Goal: Transaction & Acquisition: Purchase product/service

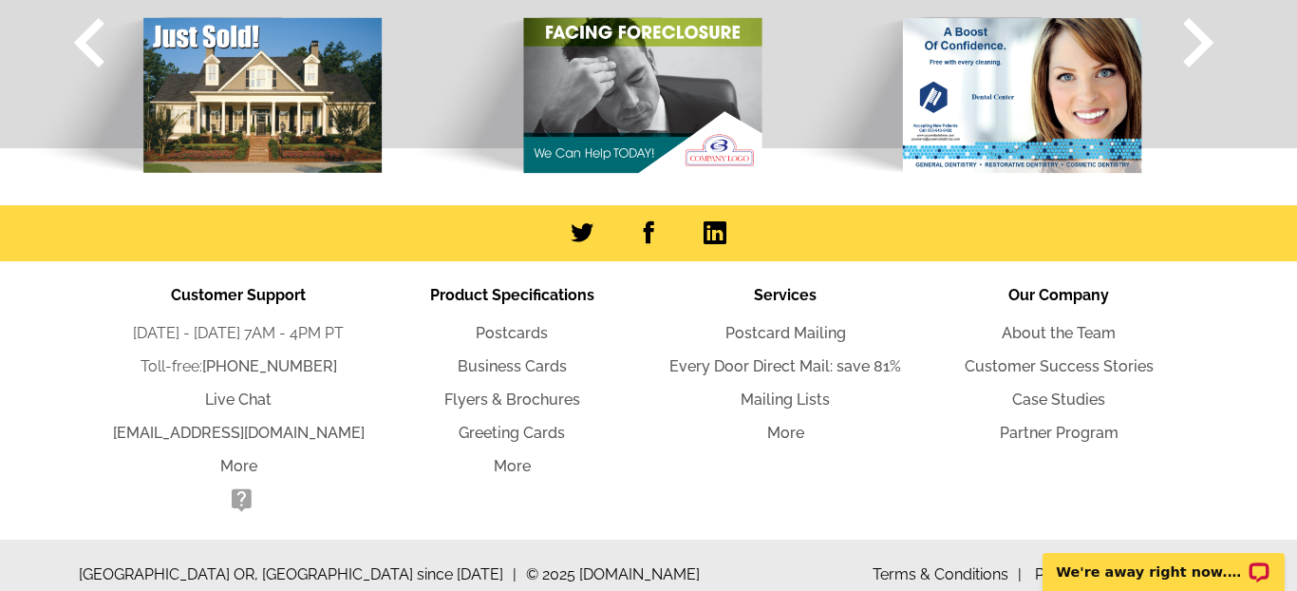
scroll to position [2117, 0]
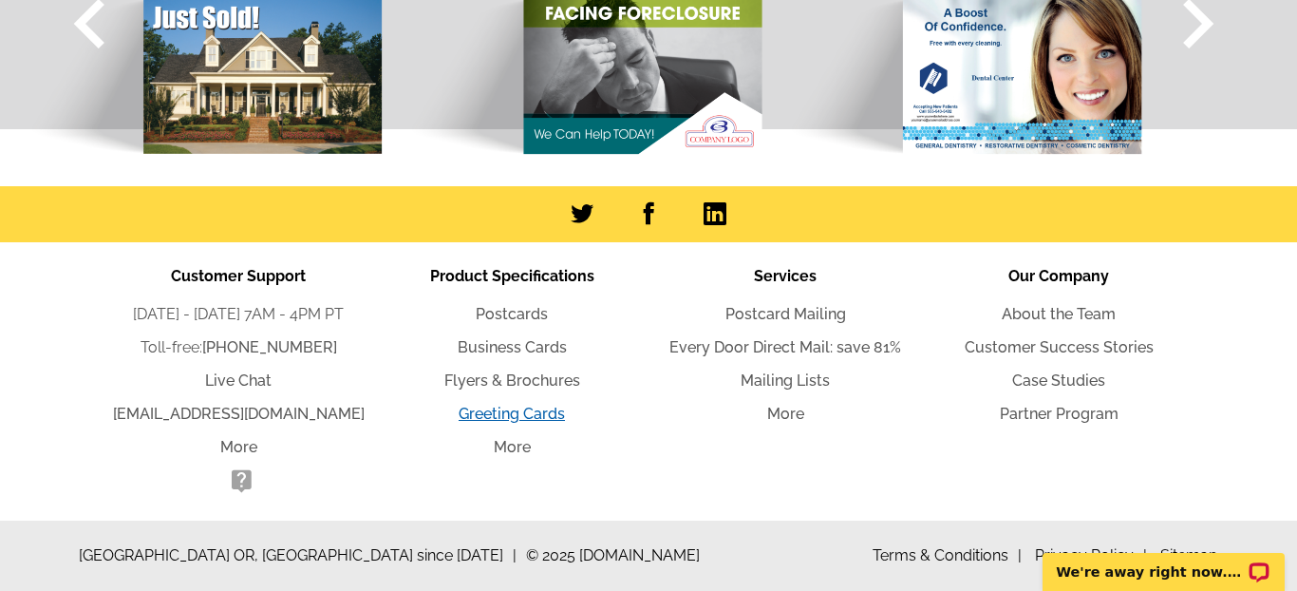
click at [512, 411] on link "Greeting Cards" at bounding box center [512, 413] width 106 height 18
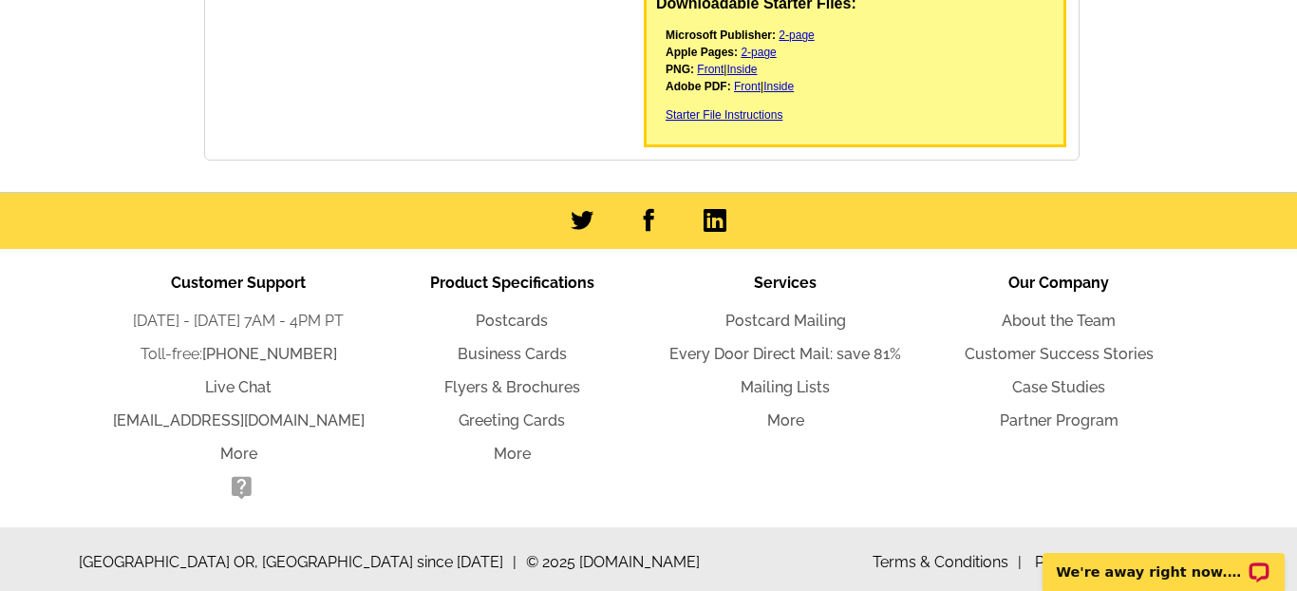
scroll to position [798, 0]
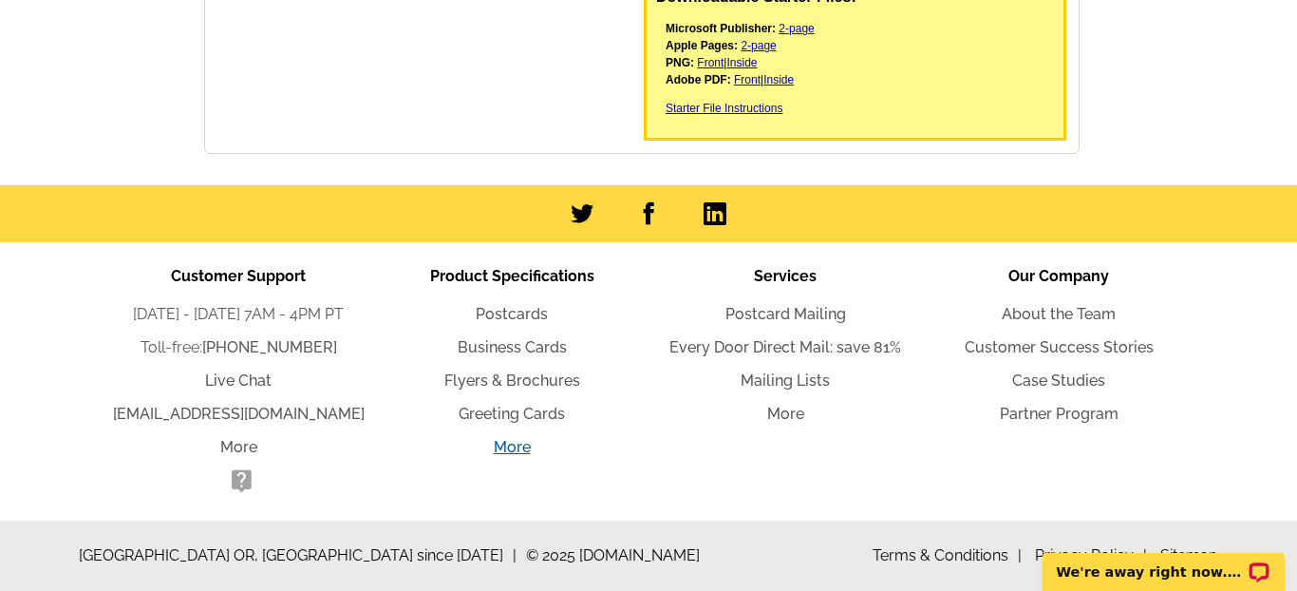
click at [513, 455] on link "More" at bounding box center [512, 447] width 37 height 18
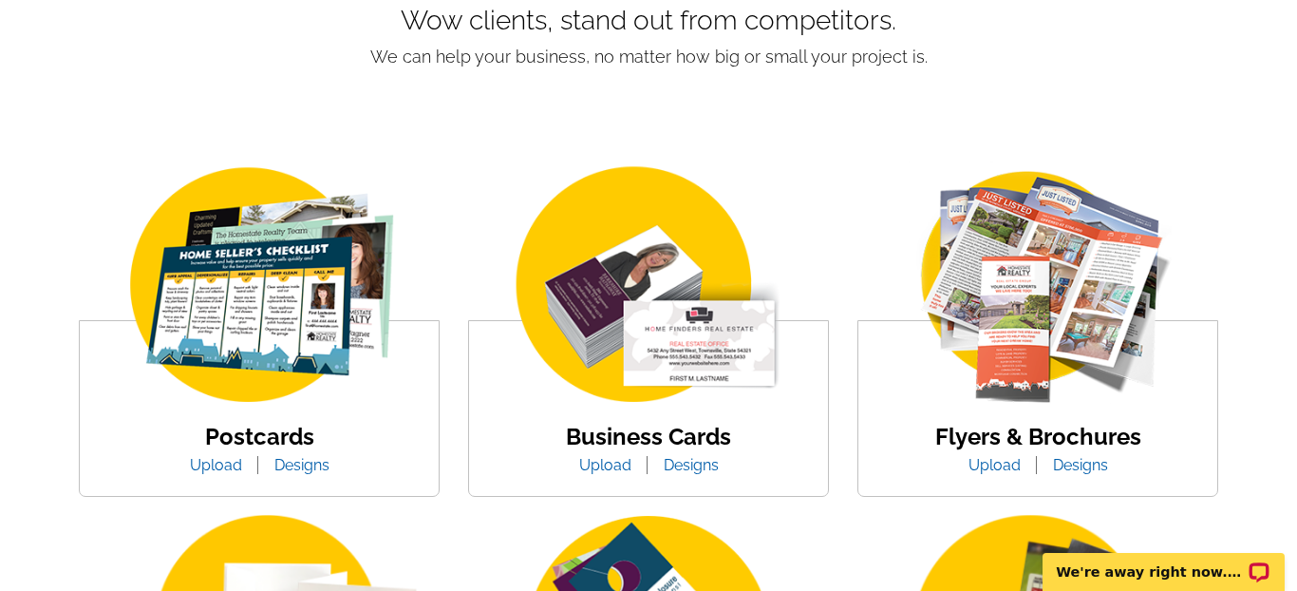
scroll to position [200, 0]
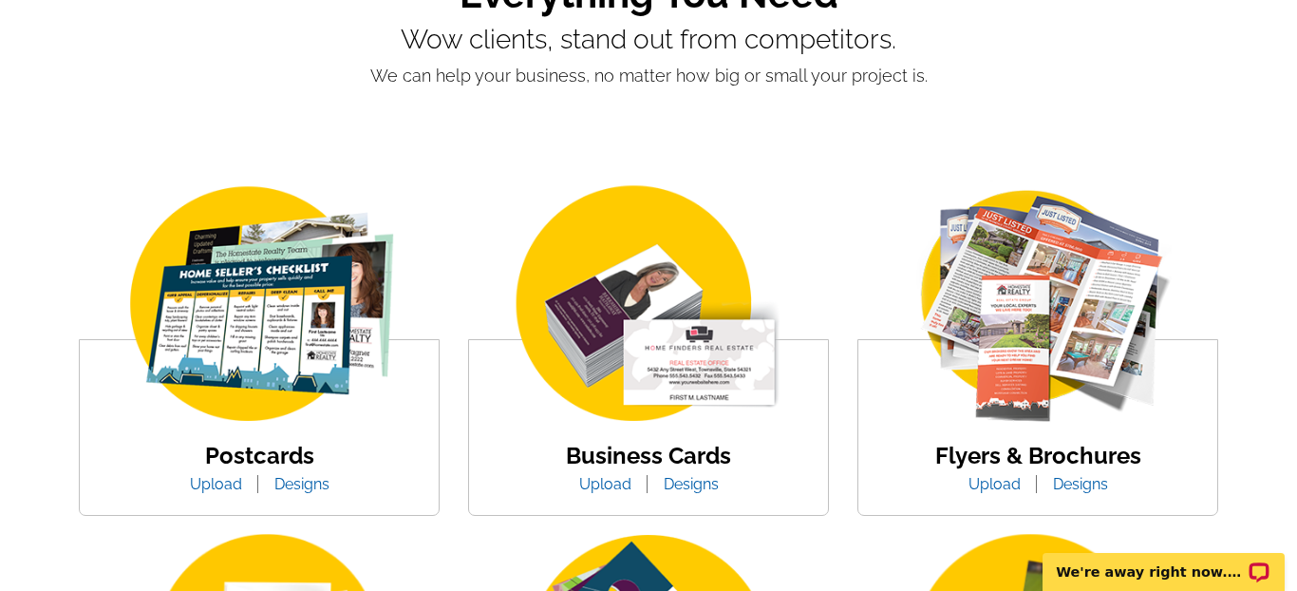
click at [698, 481] on link "Designs" at bounding box center [691, 484] width 84 height 18
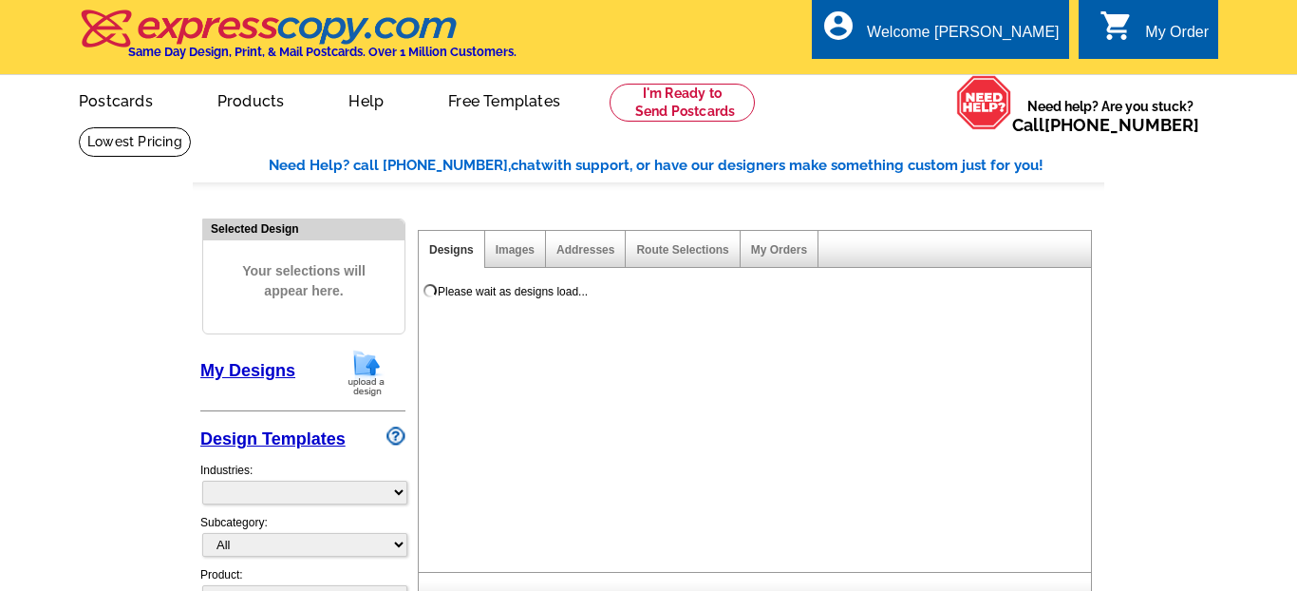
select select "3"
select select "5"
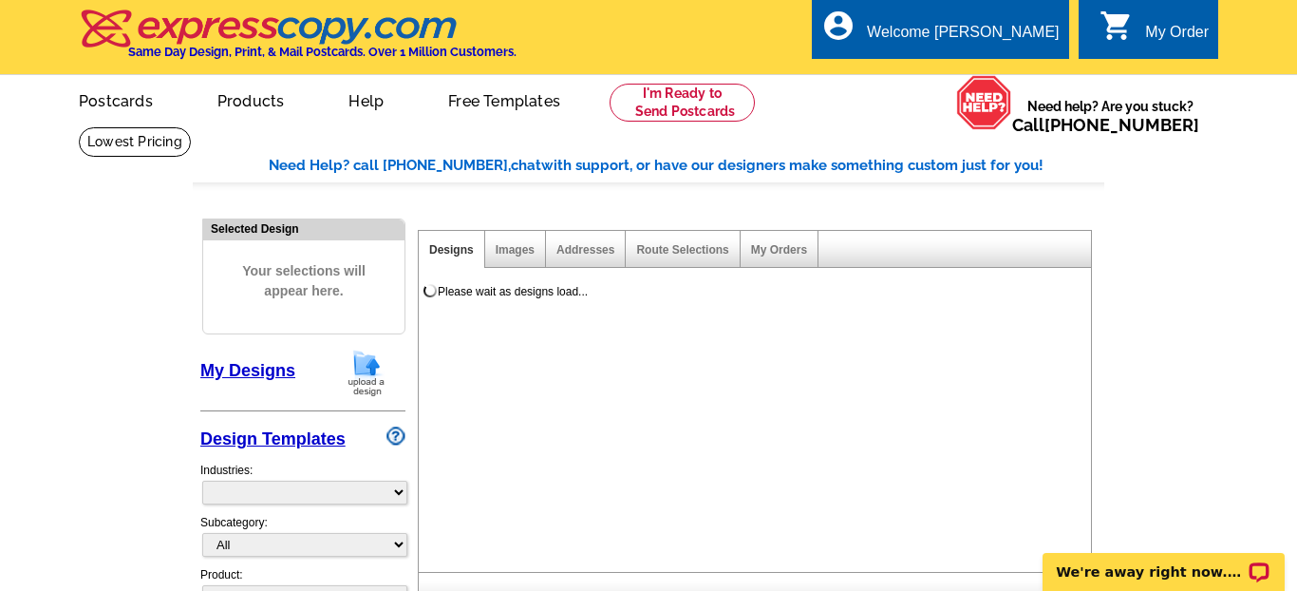
select select "973"
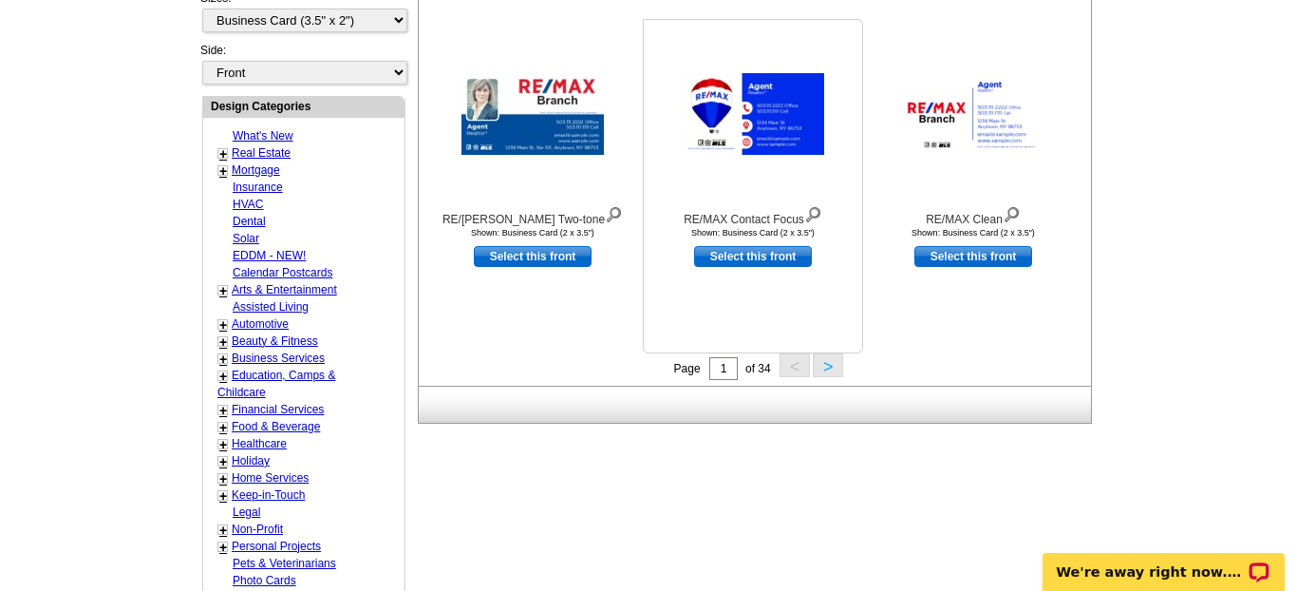
scroll to position [682, 0]
click at [831, 363] on button ">" at bounding box center [828, 364] width 30 height 24
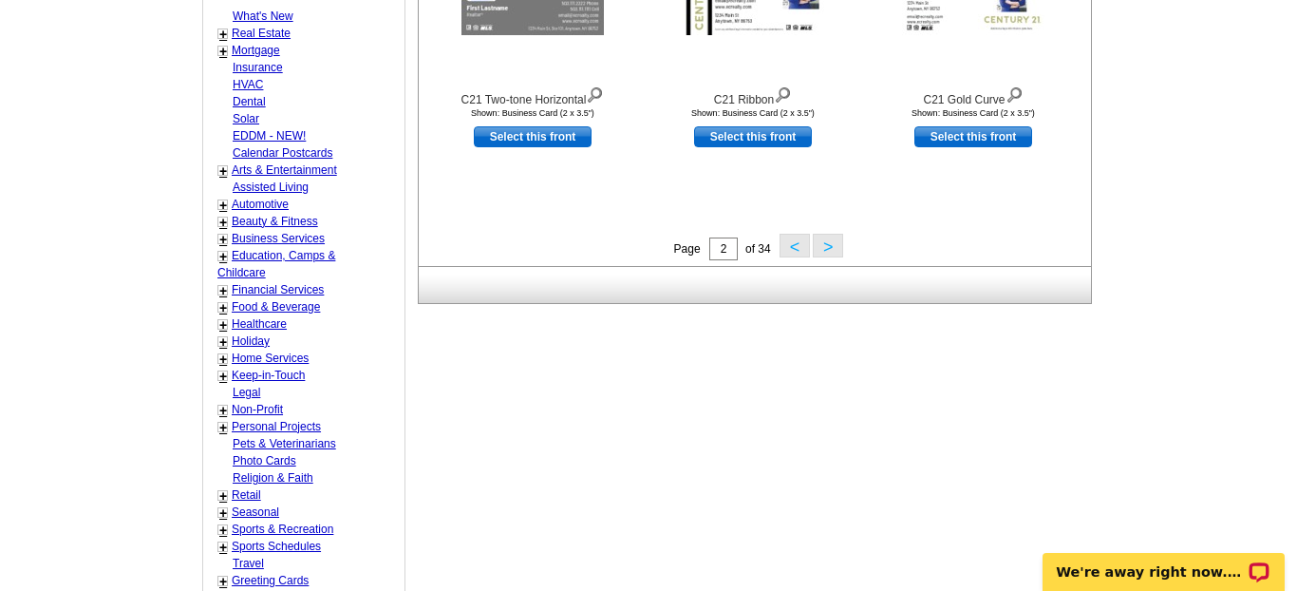
scroll to position [805, 0]
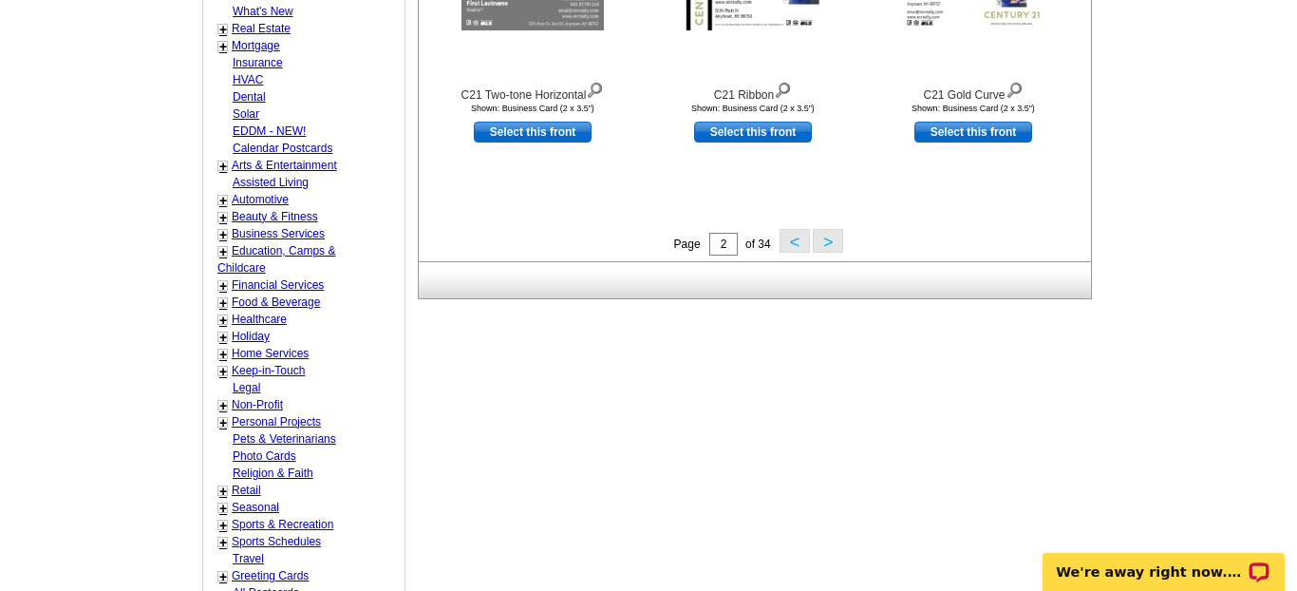
click at [828, 235] on button ">" at bounding box center [828, 241] width 30 height 24
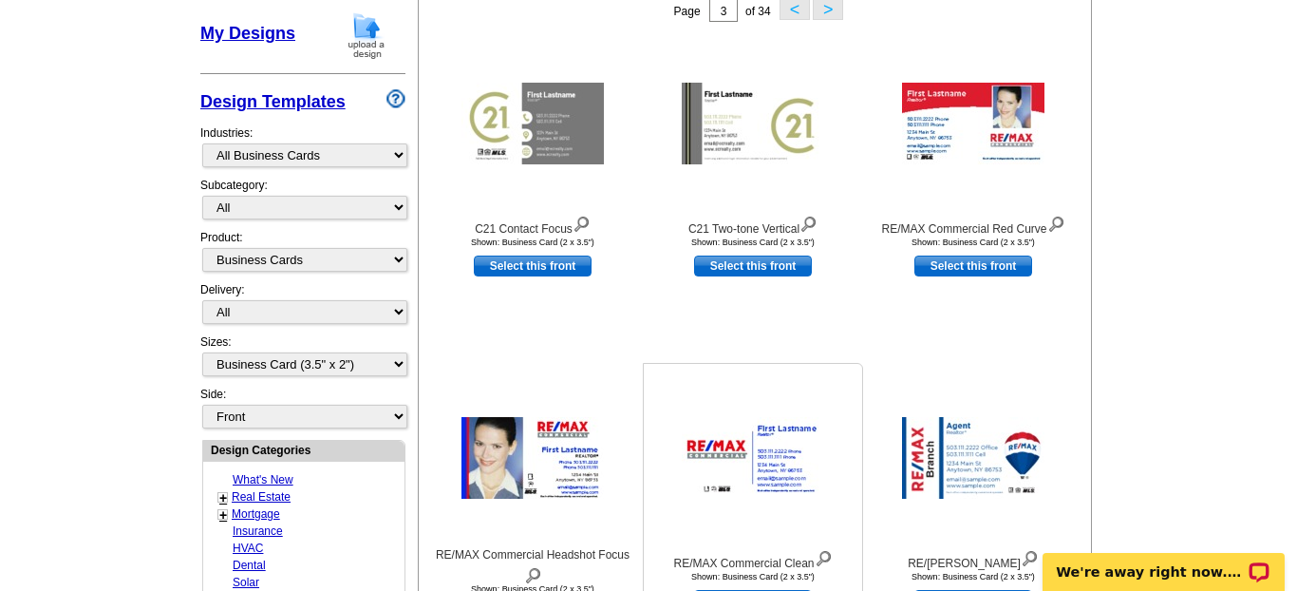
scroll to position [360, 0]
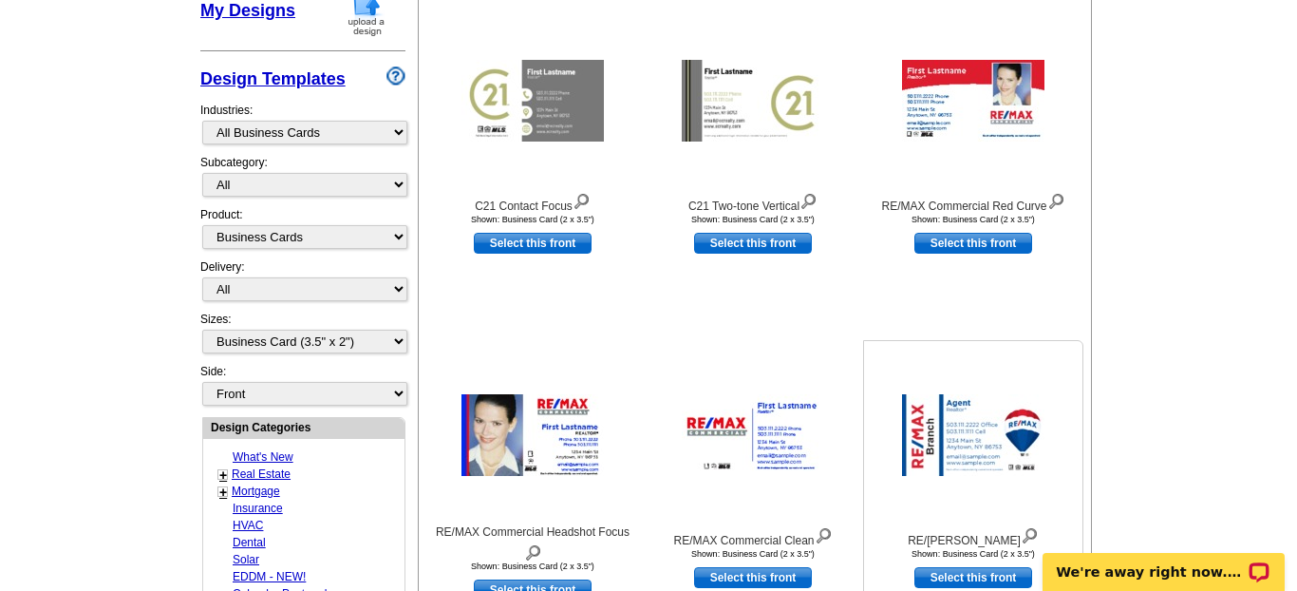
click at [967, 426] on img at bounding box center [973, 435] width 142 height 82
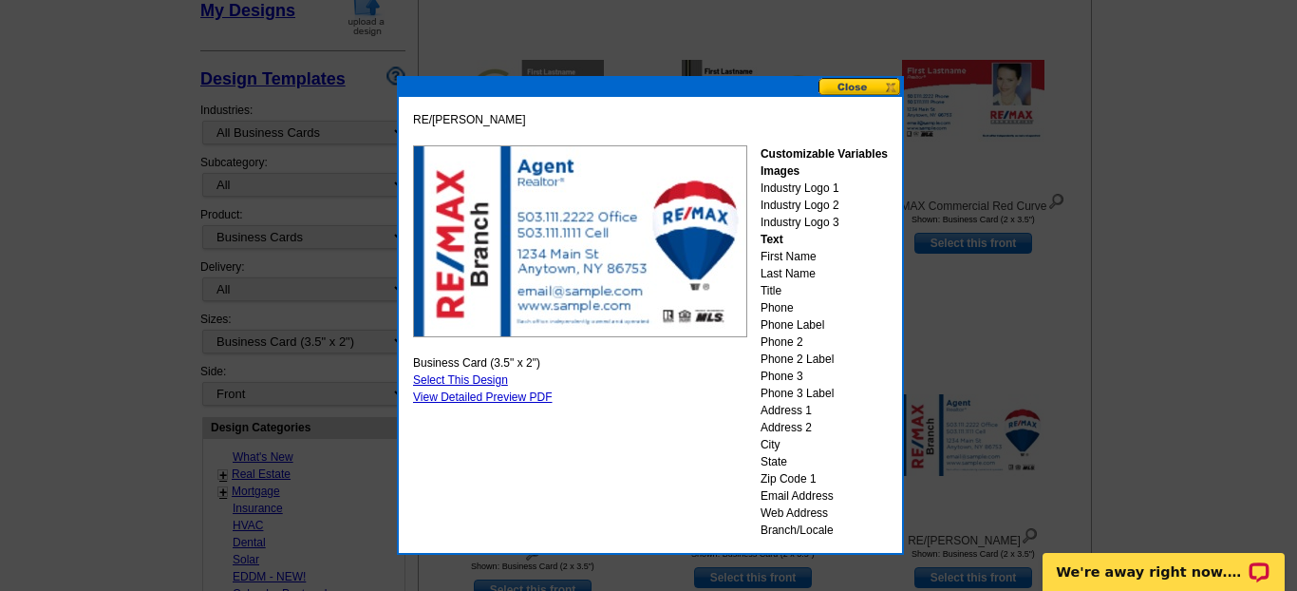
click at [473, 376] on link "Select This Design" at bounding box center [460, 379] width 95 height 13
select select "back"
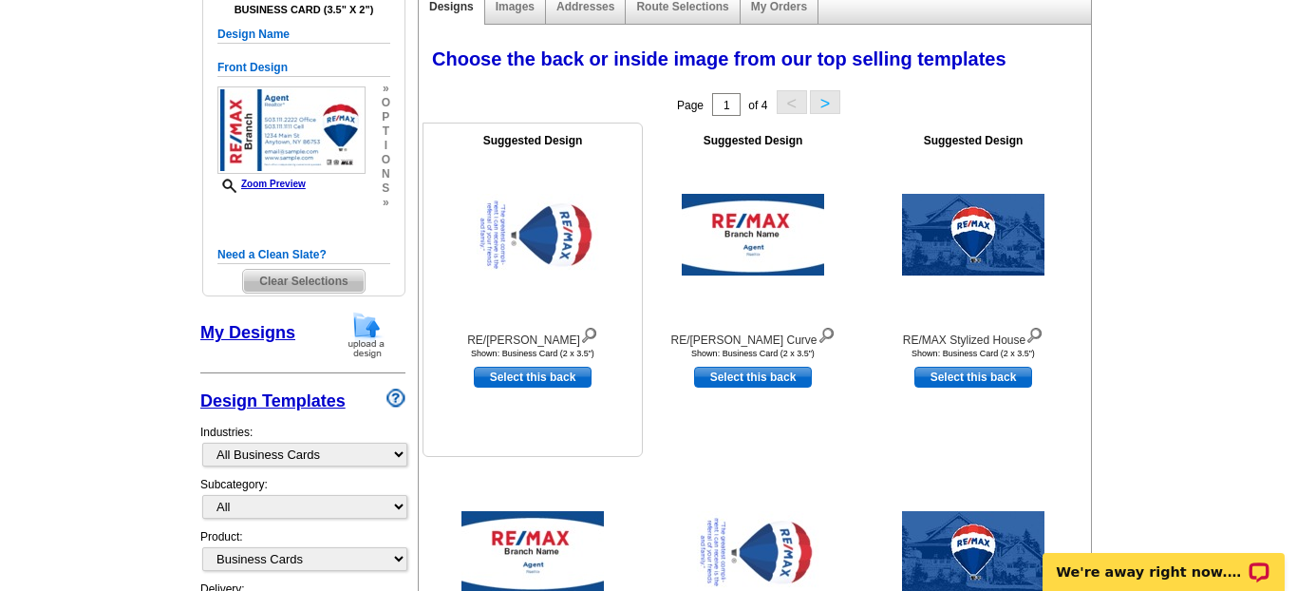
scroll to position [232, 0]
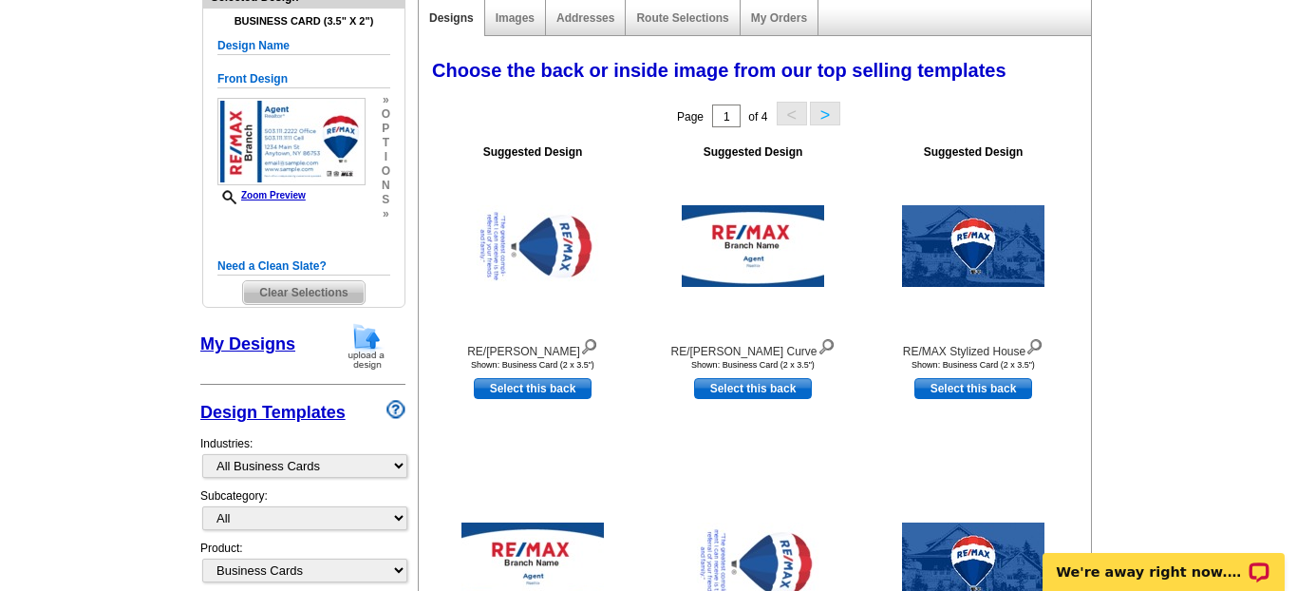
click at [295, 285] on span "Clear Selections" at bounding box center [303, 292] width 121 height 23
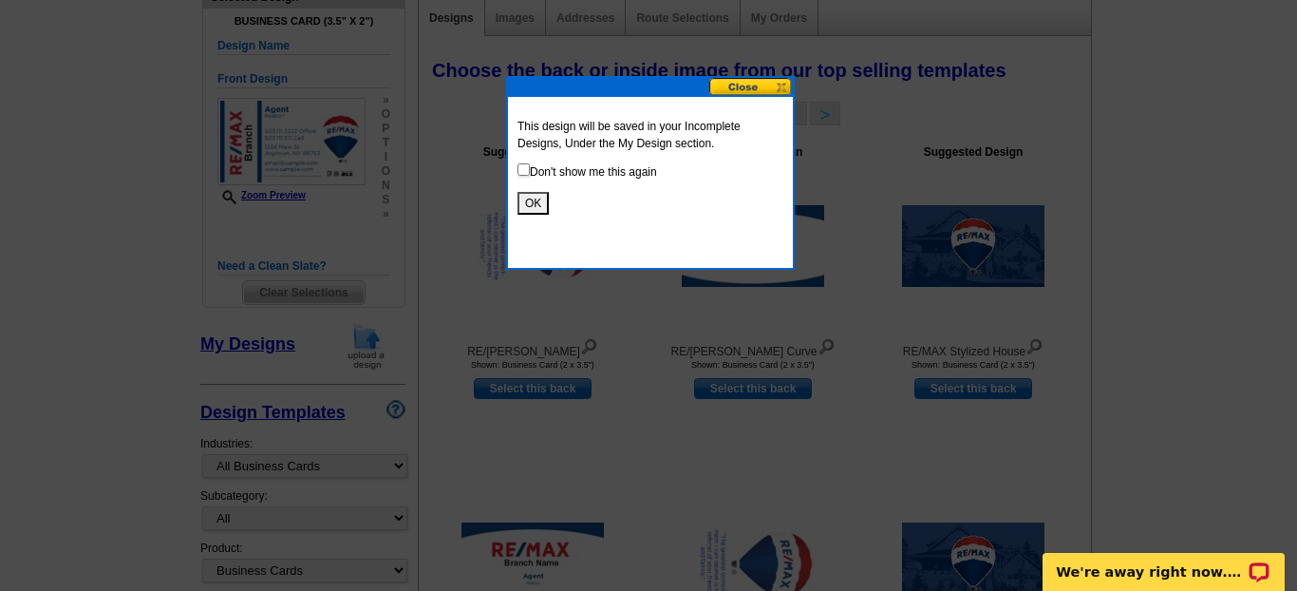
click at [737, 86] on button at bounding box center [751, 87] width 84 height 18
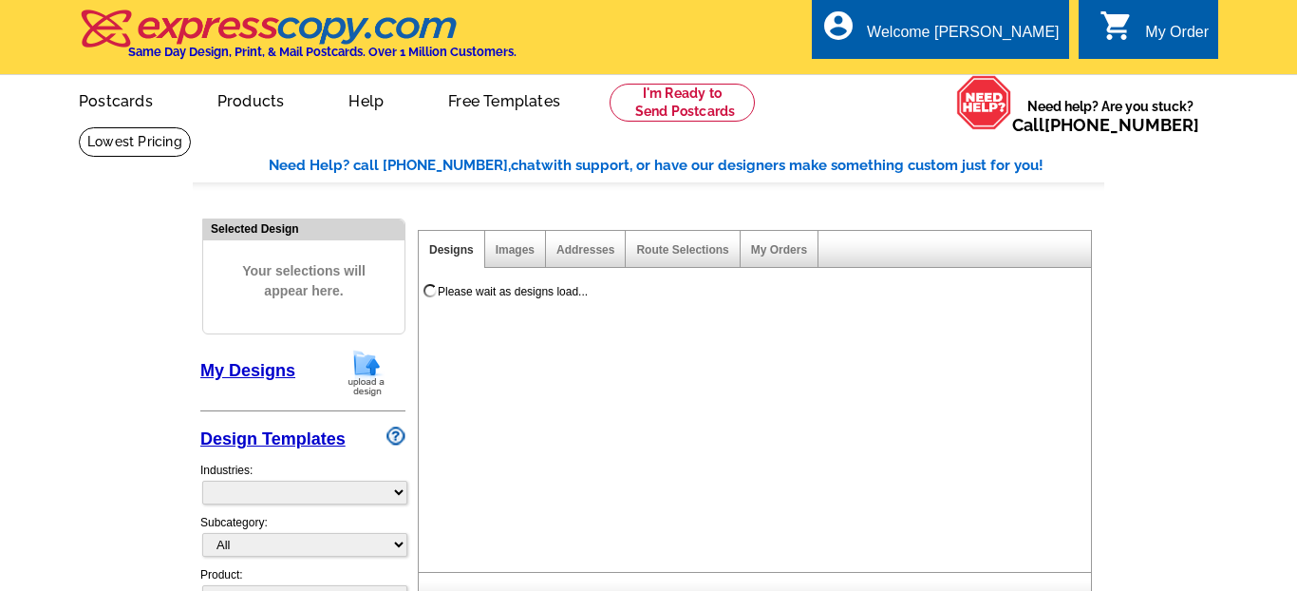
select select "785"
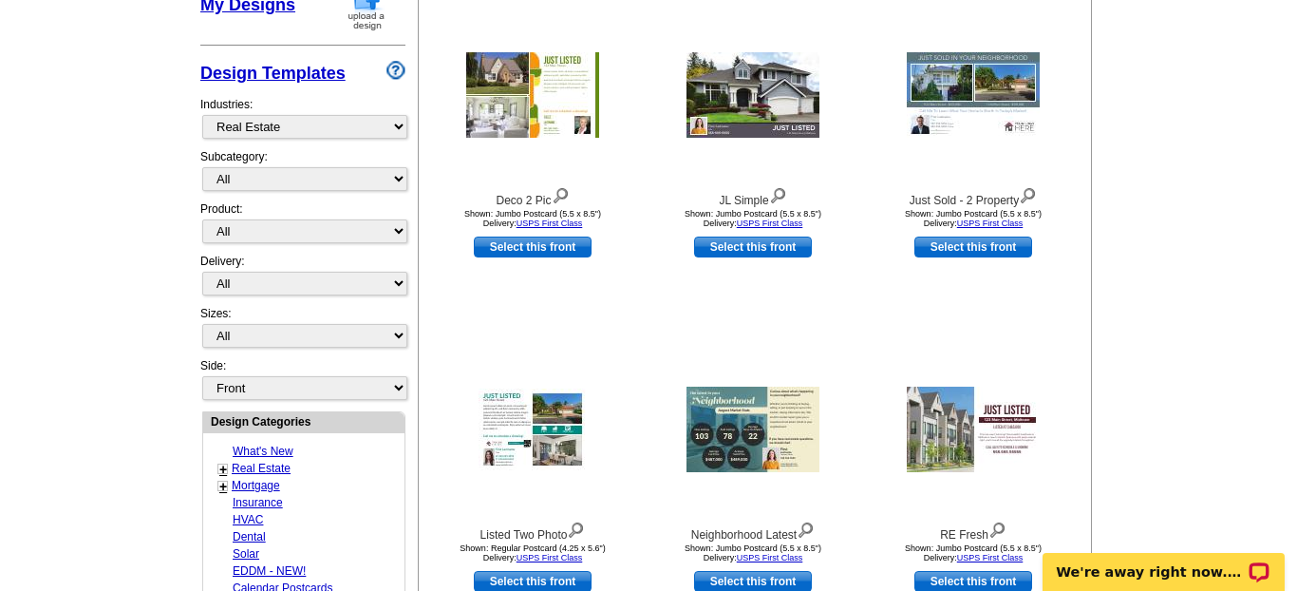
scroll to position [364, 0]
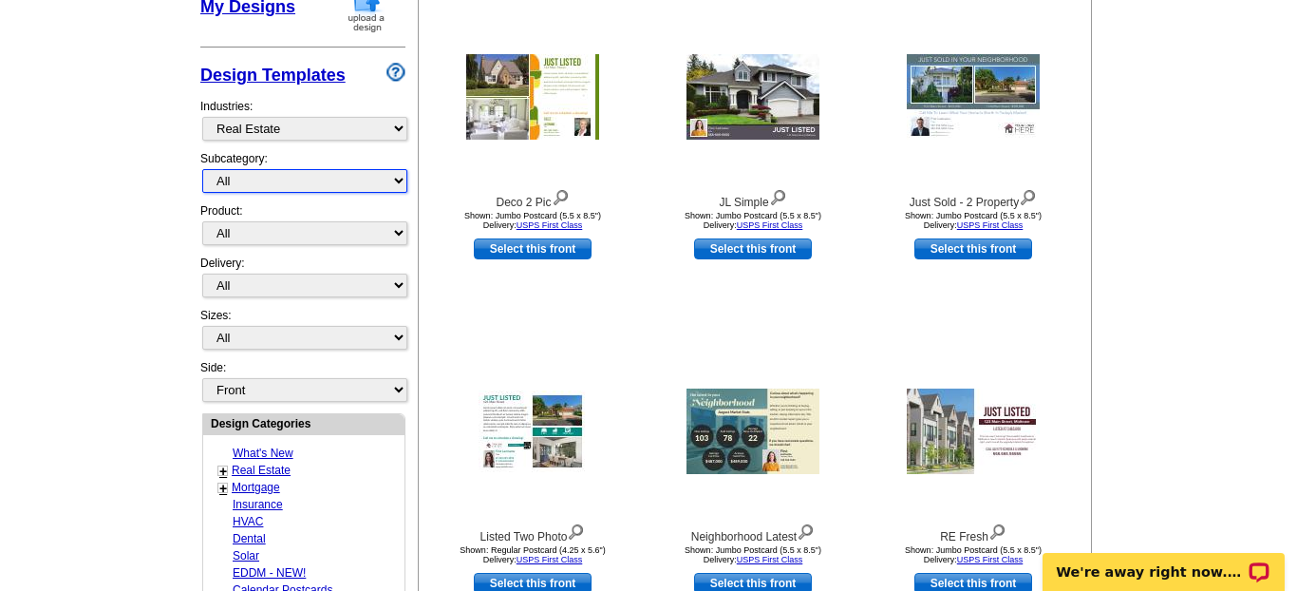
click at [325, 184] on select "All RE/MAX® Referrals Keller Williams® Berkshire Hathaway Home Services Century…" at bounding box center [304, 181] width 205 height 24
select select "807"
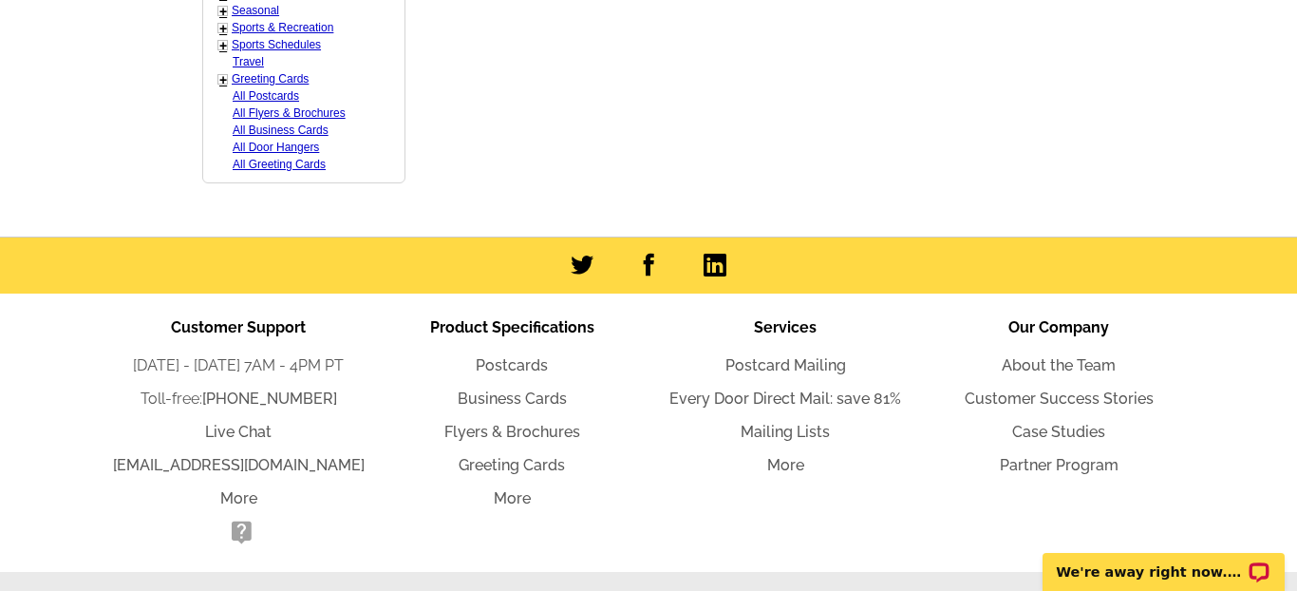
scroll to position [1353, 0]
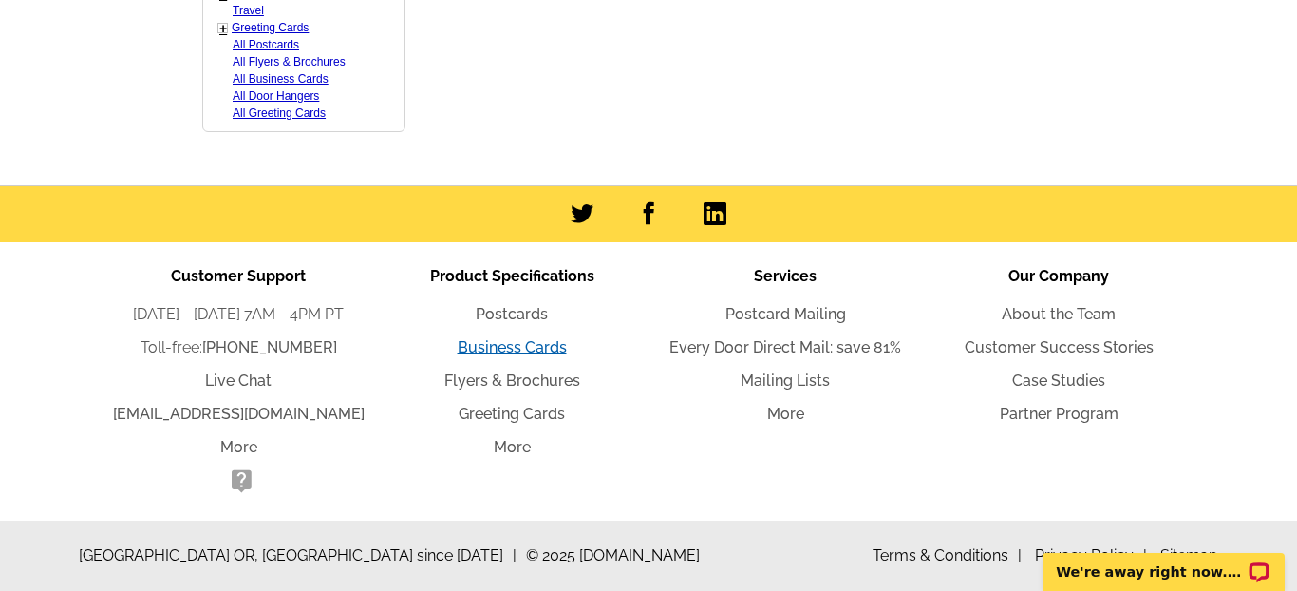
click at [525, 349] on link "Business Cards" at bounding box center [512, 347] width 109 height 18
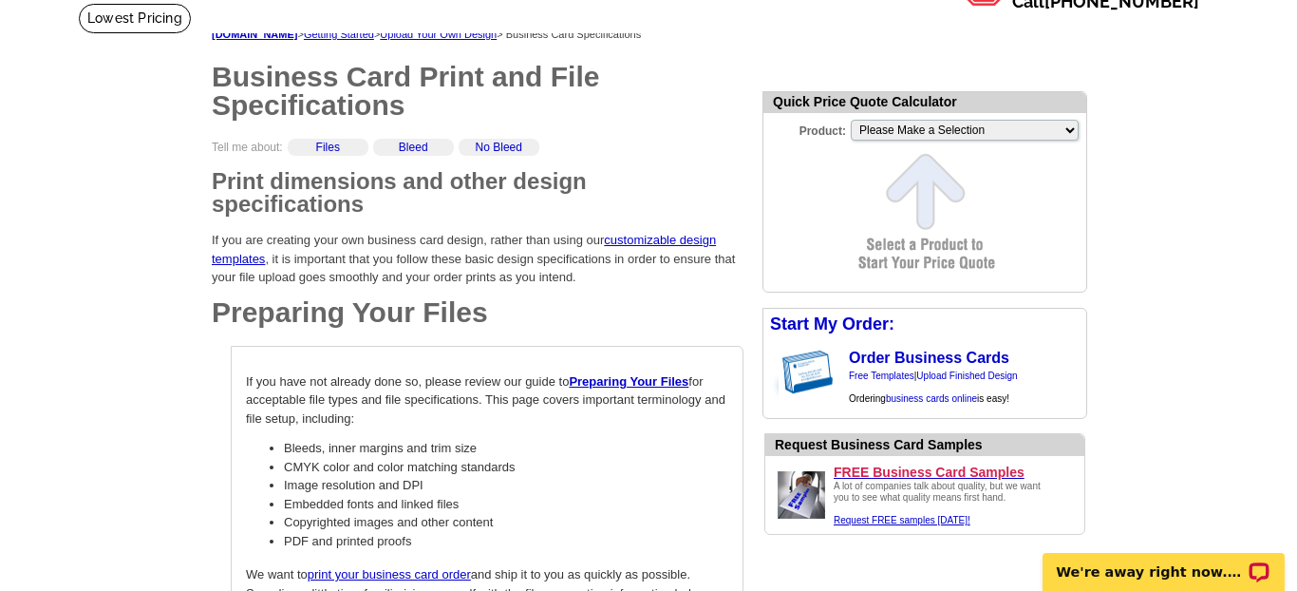
scroll to position [131, 0]
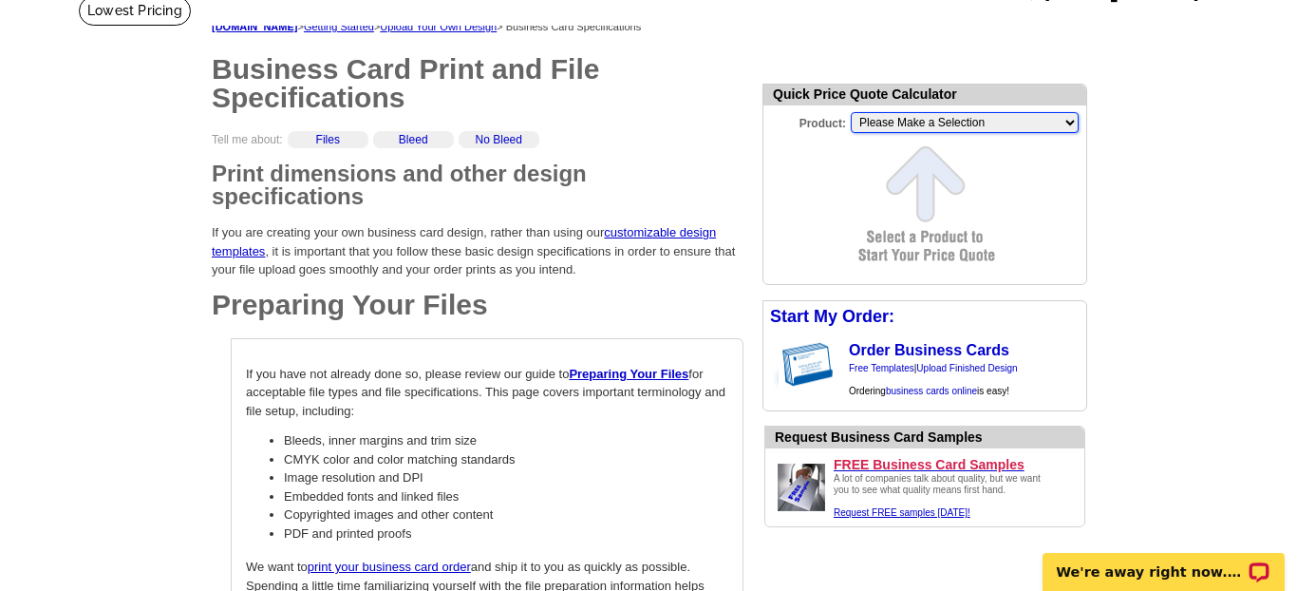
click at [932, 121] on select "Please Make a Selection Jumbo Postcard (5.5" x 8.5") Regular Postcard (4.25" x …" at bounding box center [965, 122] width 228 height 21
select select "5"
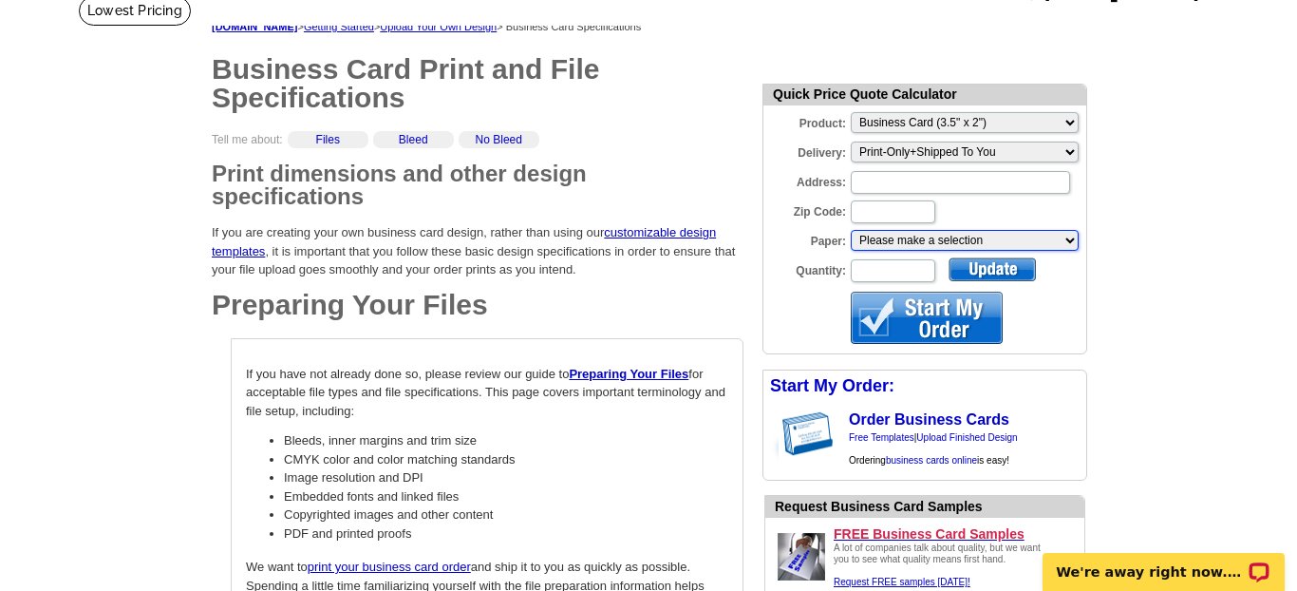
click at [998, 243] on select "Please make a selection Uncoated Heavy Card Stock Magnetic Stock Premium Cover …" at bounding box center [965, 240] width 228 height 21
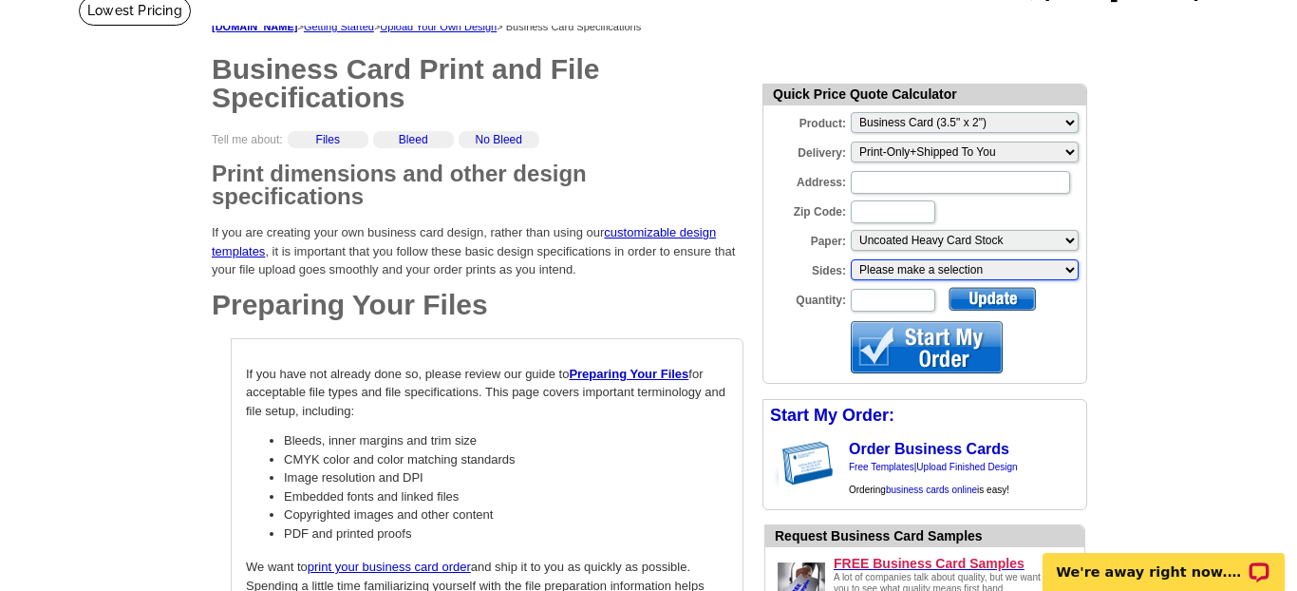
click at [1022, 268] on select "Please make a selection One sided, color Two sided, color + B/W Two sided, full…" at bounding box center [965, 269] width 228 height 21
select select "1"
